Goal: Use online tool/utility

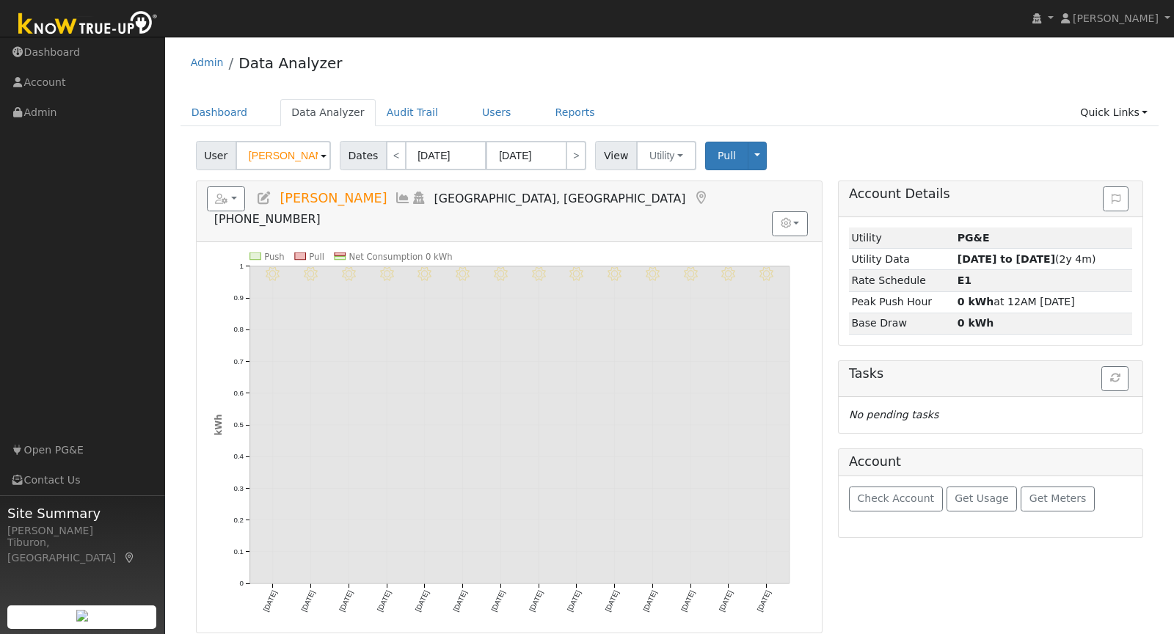
click at [60, 27] on img at bounding box center [88, 24] width 154 height 33
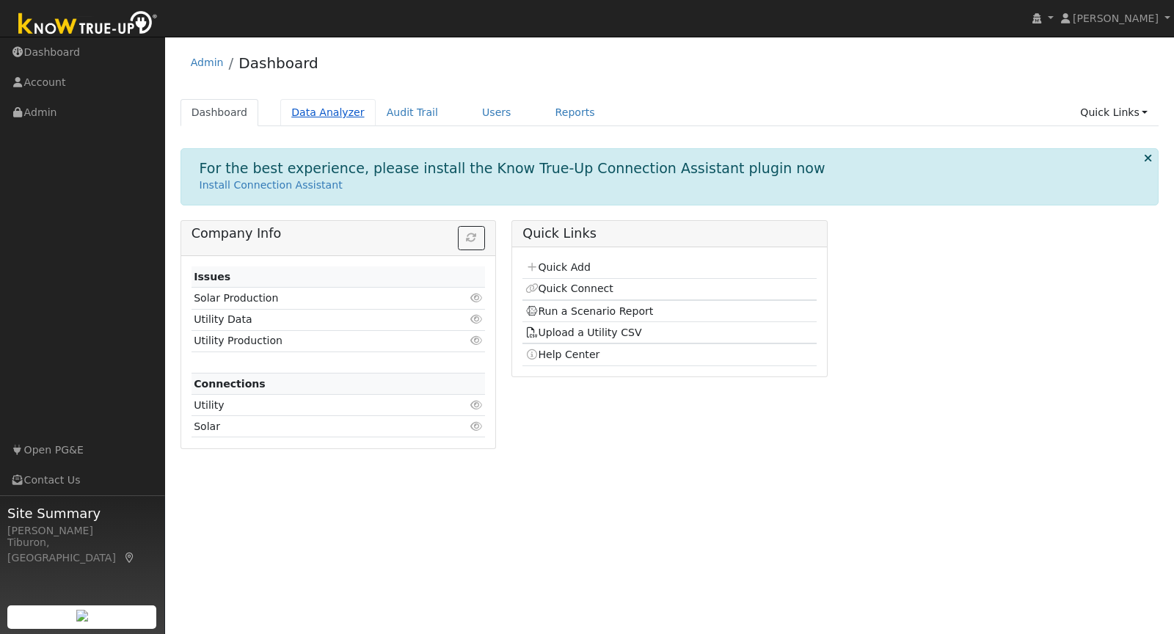
click at [329, 107] on link "Data Analyzer" at bounding box center [327, 112] width 95 height 27
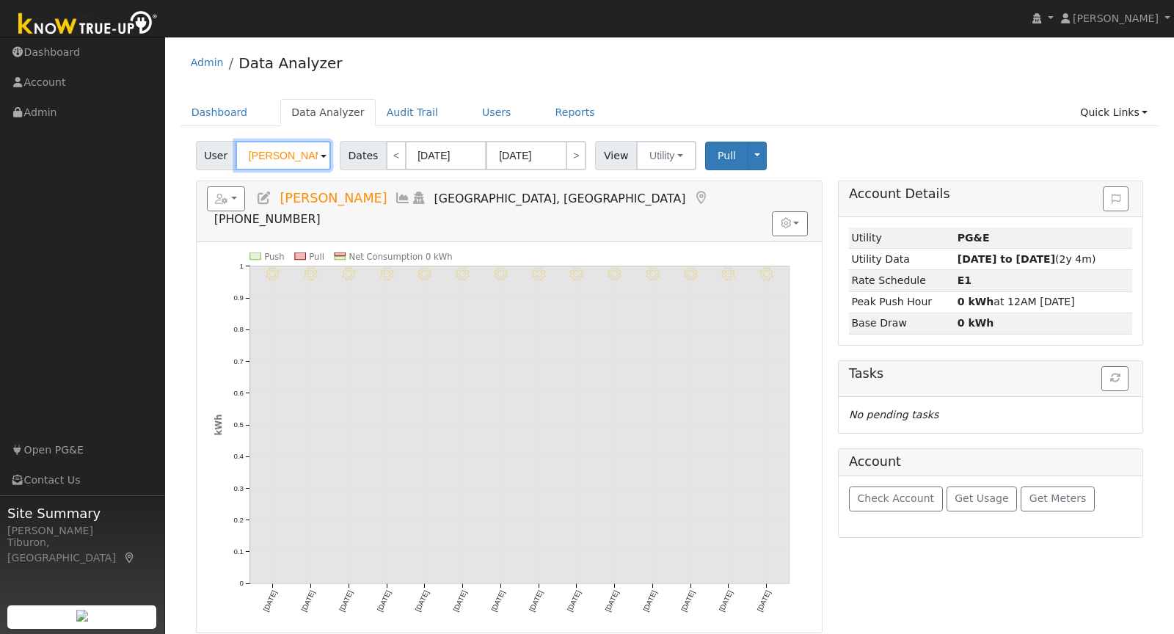
click at [290, 153] on input "[PERSON_NAME]" at bounding box center [283, 155] width 95 height 29
click at [290, 153] on input "Jennifer Roman" at bounding box center [283, 155] width 95 height 29
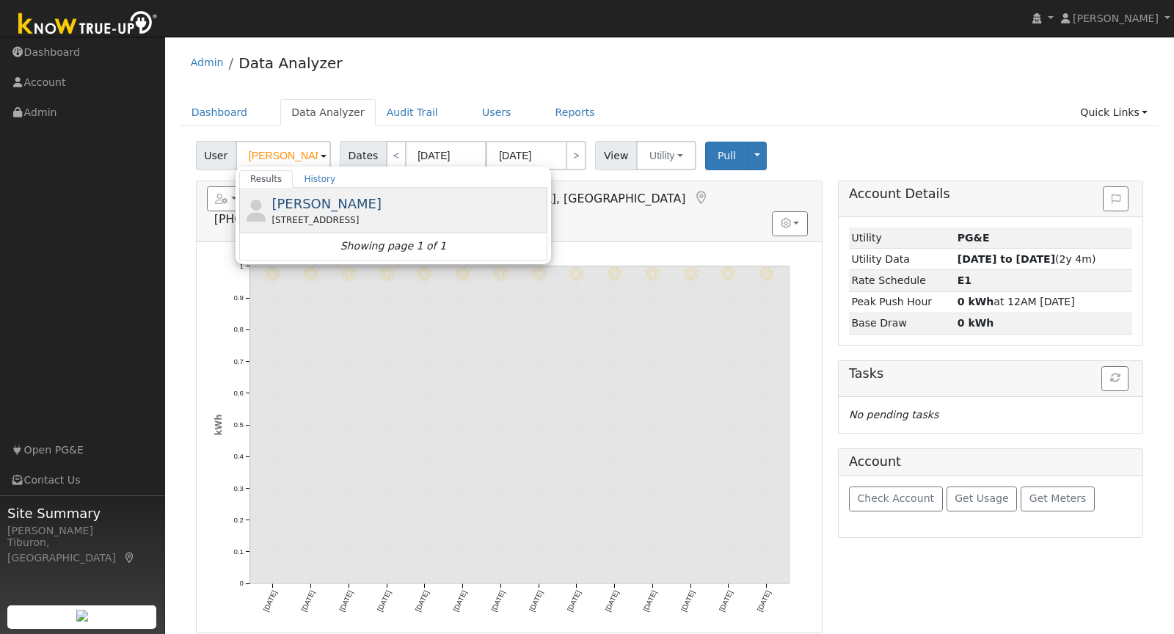
click at [349, 211] on div "Heidi Chandler 4072 Cameron Road, Cameron Park, CA 95682" at bounding box center [407, 210] width 272 height 33
type input "Heidi Chandler"
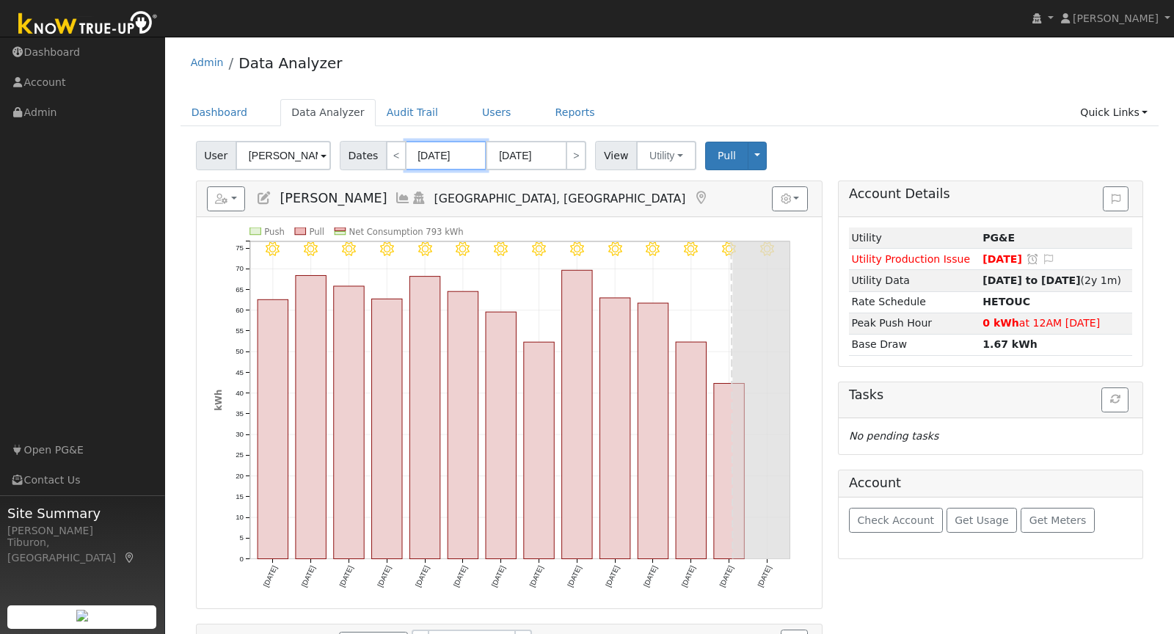
click at [427, 153] on input "08/06/2025" at bounding box center [446, 155] width 81 height 29
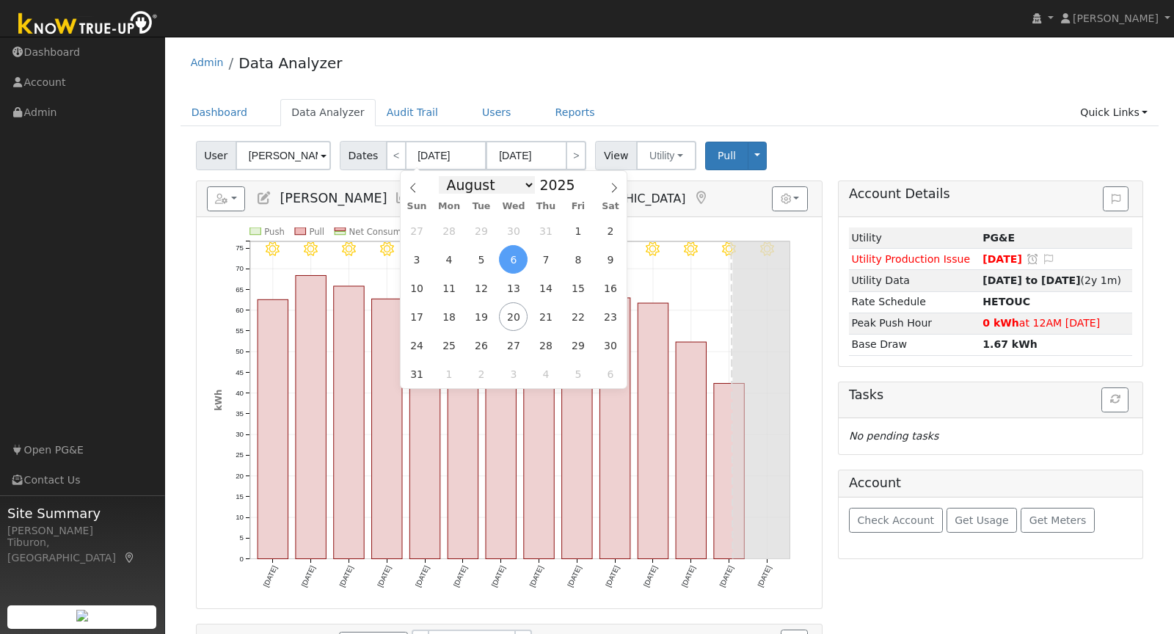
click at [513, 183] on select "January February March April May June July August September October November De…" at bounding box center [487, 185] width 96 height 18
click at [578, 185] on span at bounding box center [583, 189] width 10 height 8
type input "2024"
click at [471, 183] on select "January February March April May June July August September October November De…" at bounding box center [487, 185] width 96 height 18
click at [547, 226] on span "1" at bounding box center [545, 230] width 29 height 29
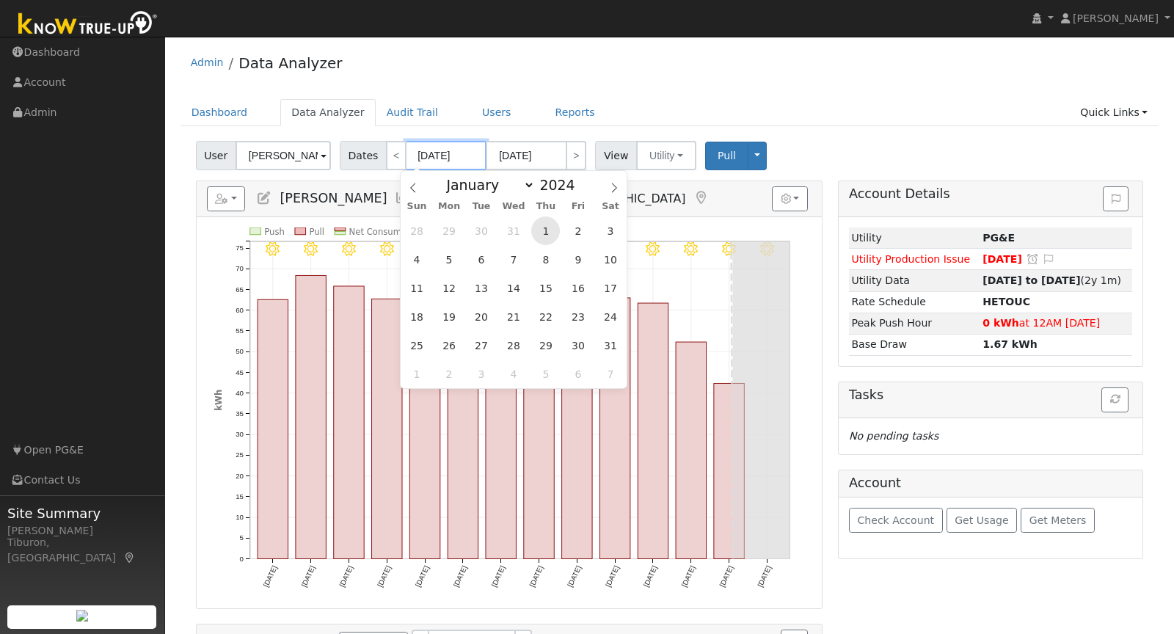
type input "08/01/2024"
type input "08/31/2024"
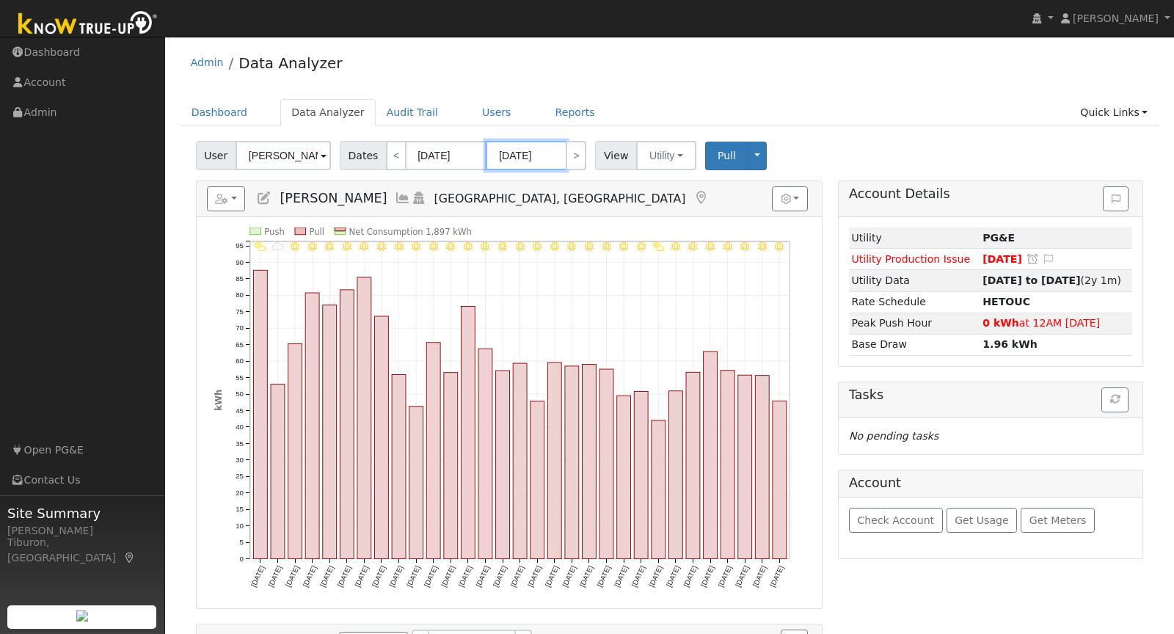
click at [528, 159] on input "08/31/2024" at bounding box center [526, 155] width 81 height 29
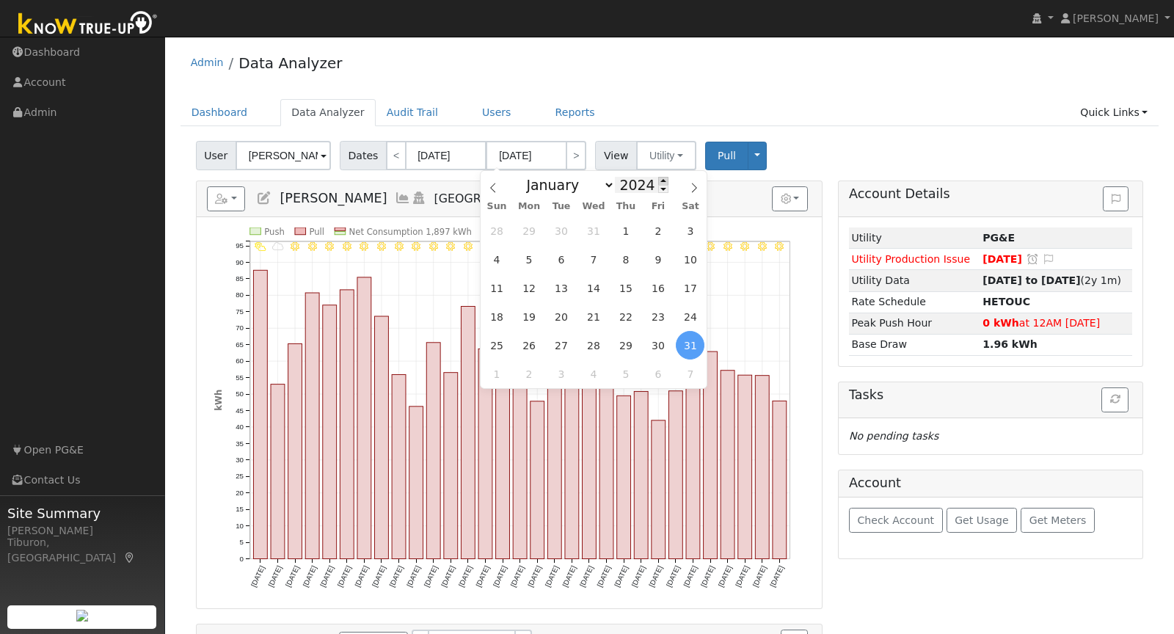
click at [660, 180] on span at bounding box center [663, 181] width 10 height 8
type input "2025"
click at [625, 230] on span "31" at bounding box center [625, 230] width 29 height 29
type input "07/31/2025"
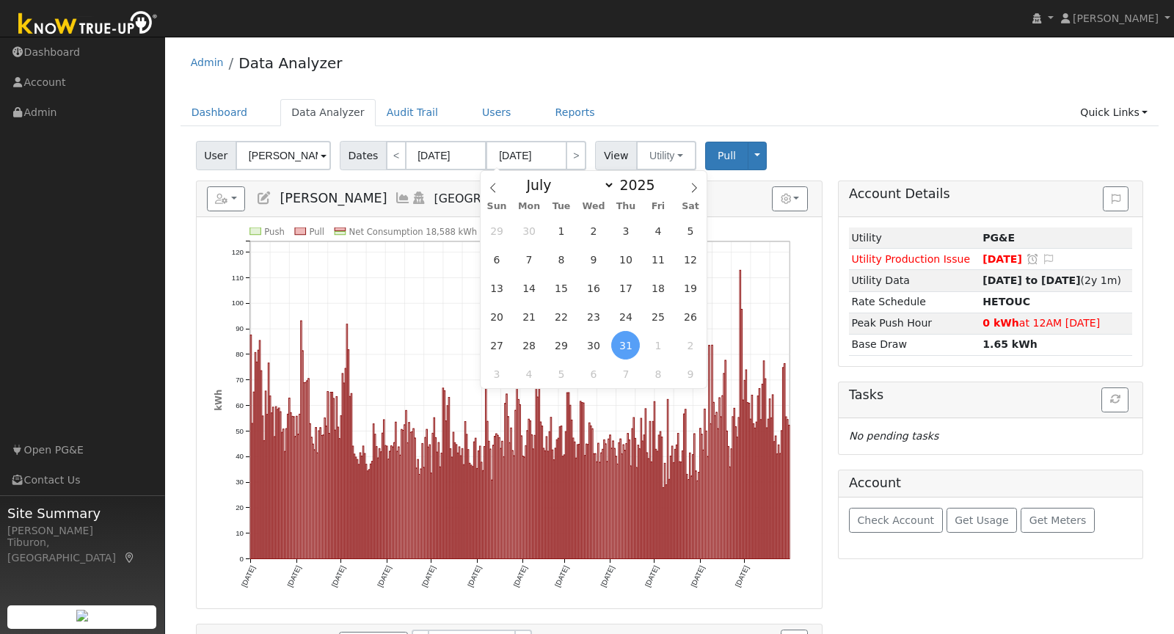
click at [847, 116] on ul "Dashboard Data Analyzer Audit Trail Users Reports Quick Links Quick Add Quick C…" at bounding box center [669, 112] width 979 height 27
